Goal: Check status

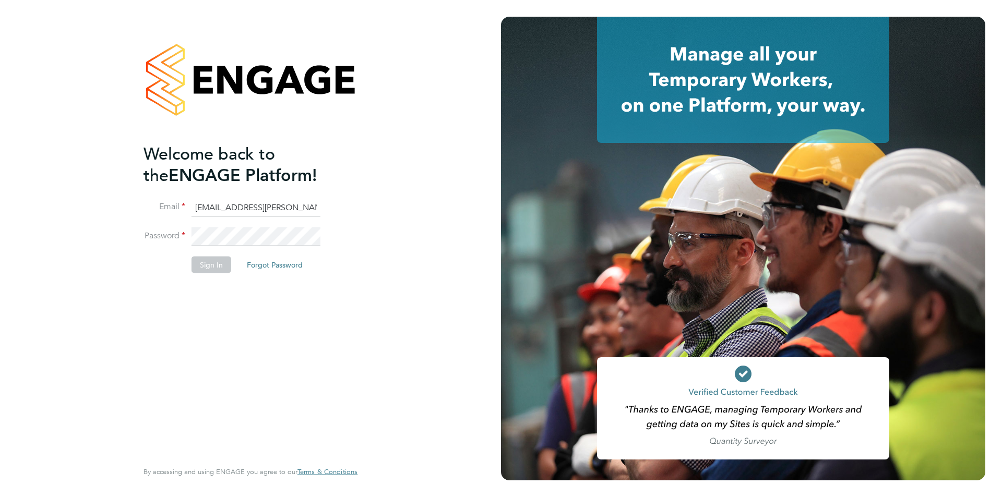
click at [255, 207] on input "[EMAIL_ADDRESS][PERSON_NAME][DOMAIN_NAME]" at bounding box center [256, 207] width 129 height 19
type input "[EMAIL_ADDRESS][PERSON_NAME][DOMAIN_NAME]"
click at [210, 260] on button "Sign In" at bounding box center [212, 264] width 40 height 17
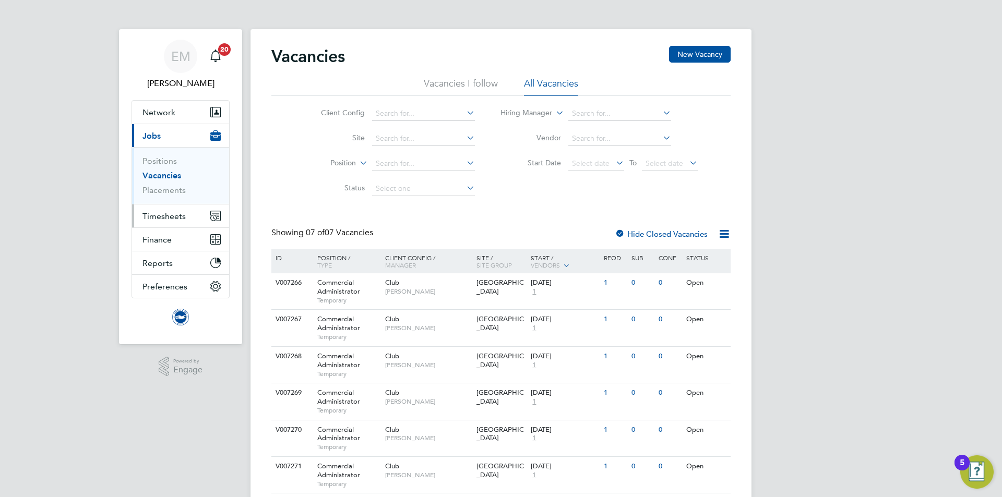
click at [155, 218] on span "Timesheets" at bounding box center [163, 216] width 43 height 10
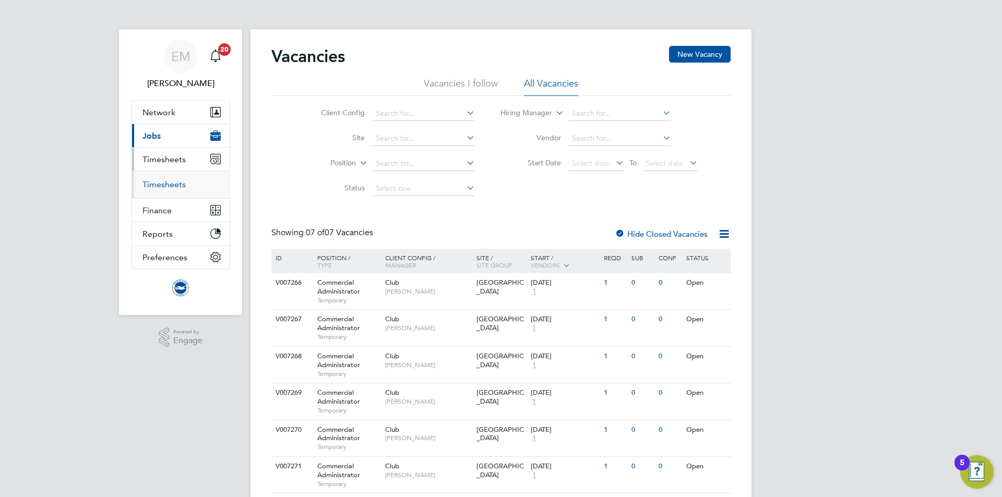
click at [160, 187] on link "Timesheets" at bounding box center [163, 185] width 43 height 10
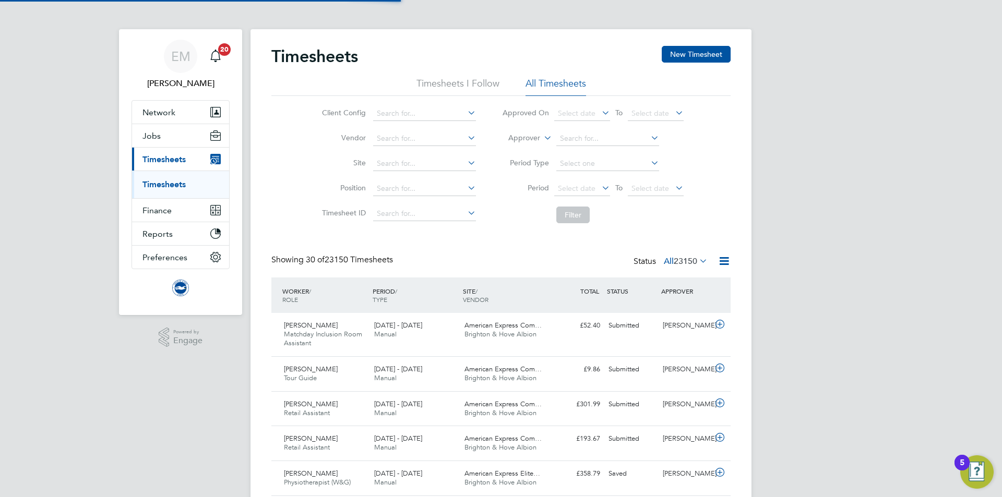
click at [525, 133] on li "Approver" at bounding box center [593, 138] width 208 height 25
click at [579, 137] on input at bounding box center [607, 139] width 103 height 15
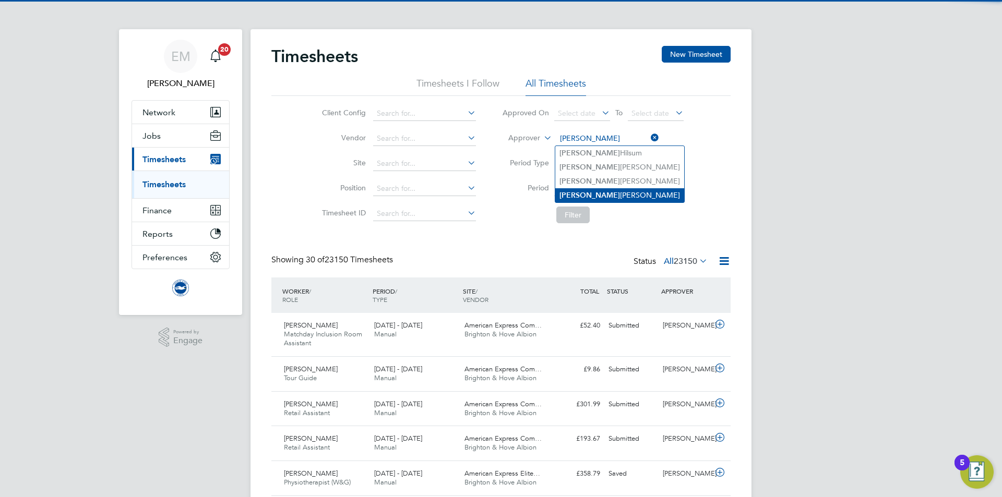
click at [618, 190] on li "James Chamberlain" at bounding box center [619, 195] width 129 height 14
type input "James Chamberlain"
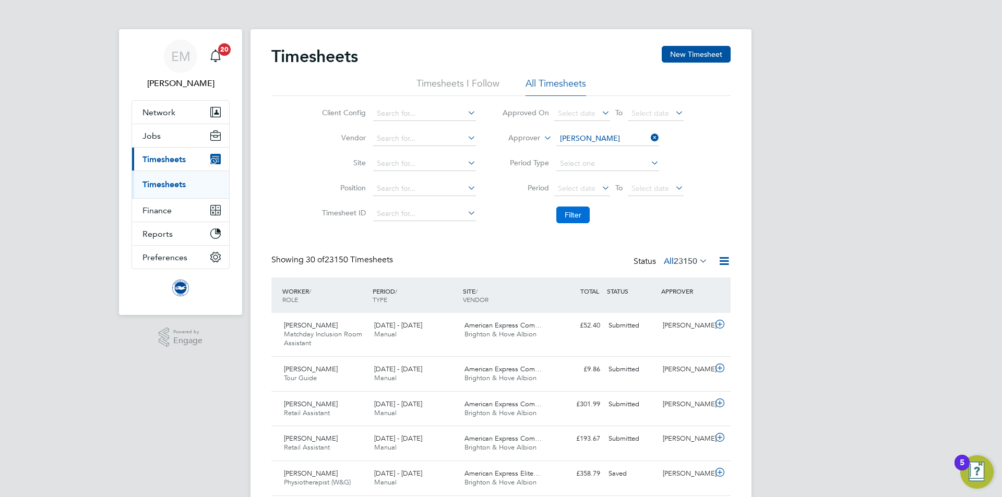
click at [575, 216] on button "Filter" at bounding box center [572, 215] width 33 height 17
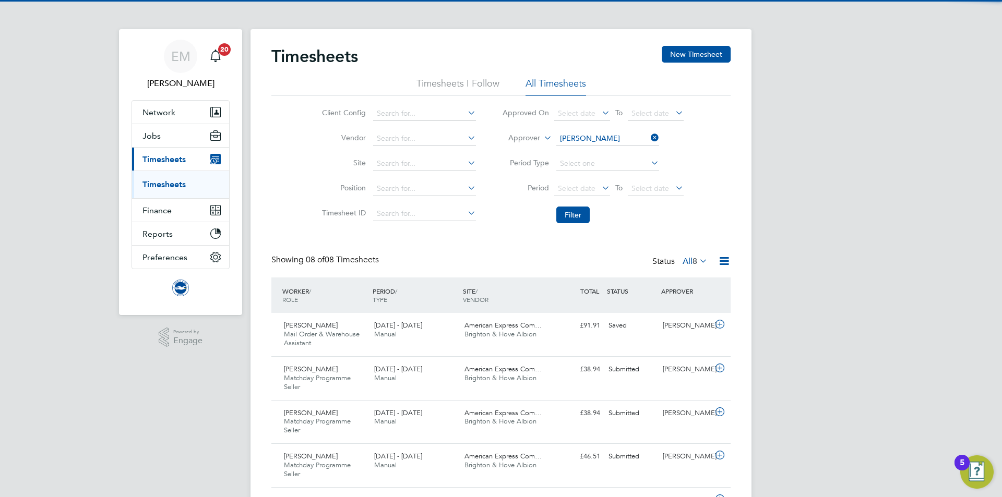
click at [690, 259] on label "All 8" at bounding box center [695, 261] width 25 height 10
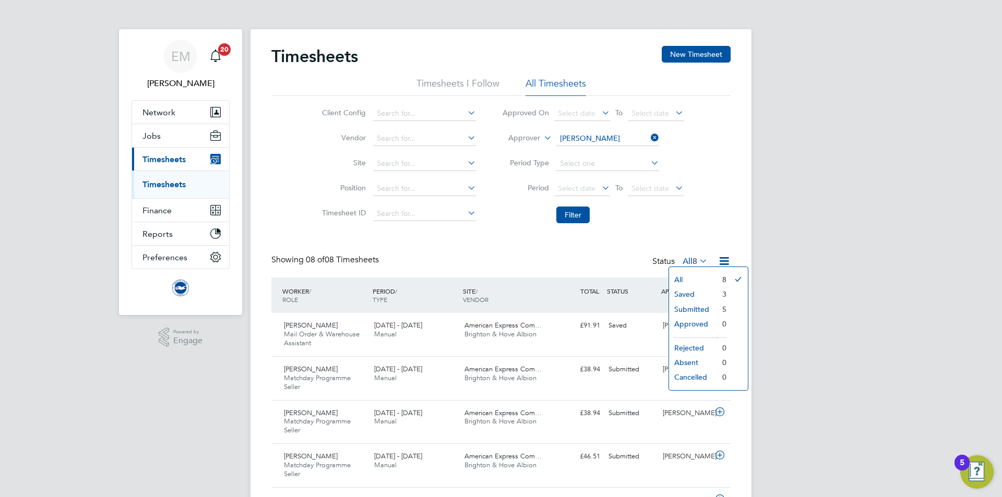
click at [687, 307] on li "Submitted" at bounding box center [693, 309] width 48 height 15
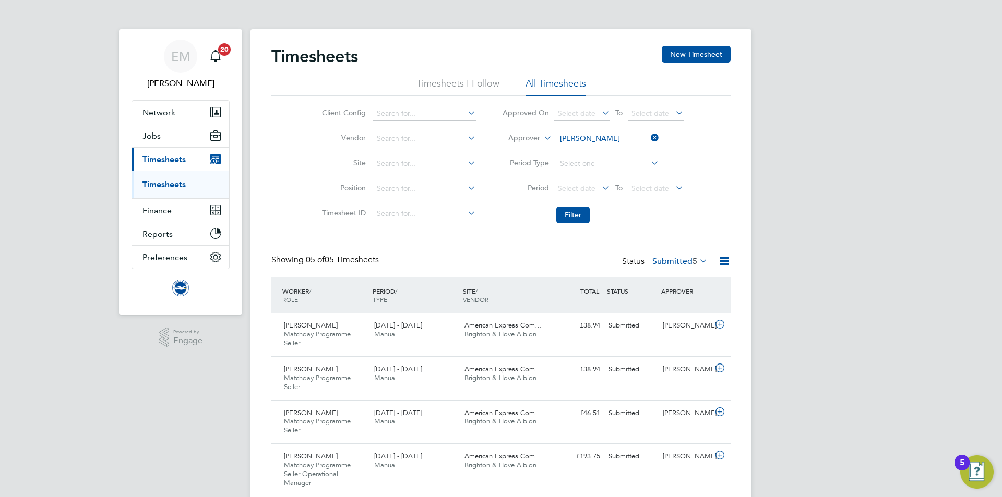
click at [665, 259] on label "Submitted 5" at bounding box center [679, 261] width 55 height 10
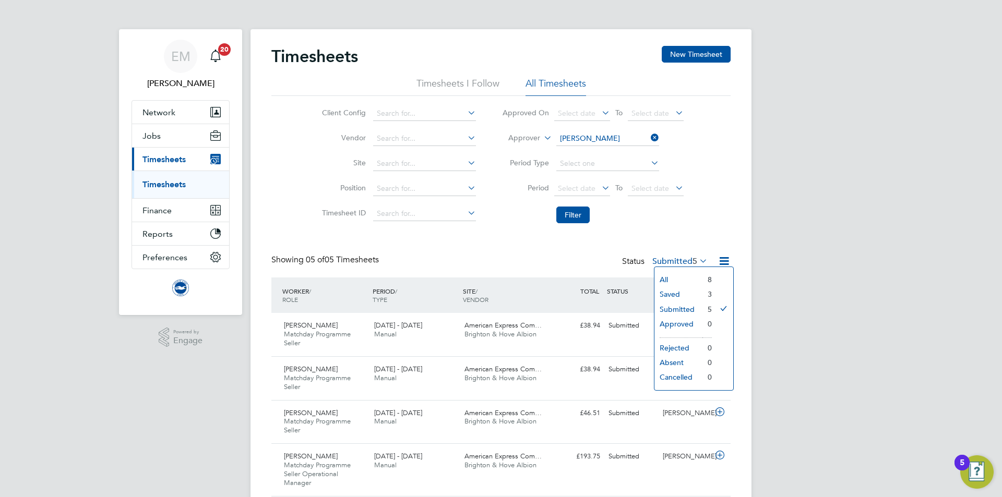
drag, startPoint x: 679, startPoint y: 290, endPoint x: 667, endPoint y: 299, distance: 14.9
click at [679, 290] on li "Saved" at bounding box center [678, 294] width 48 height 15
